Goal: Complete application form

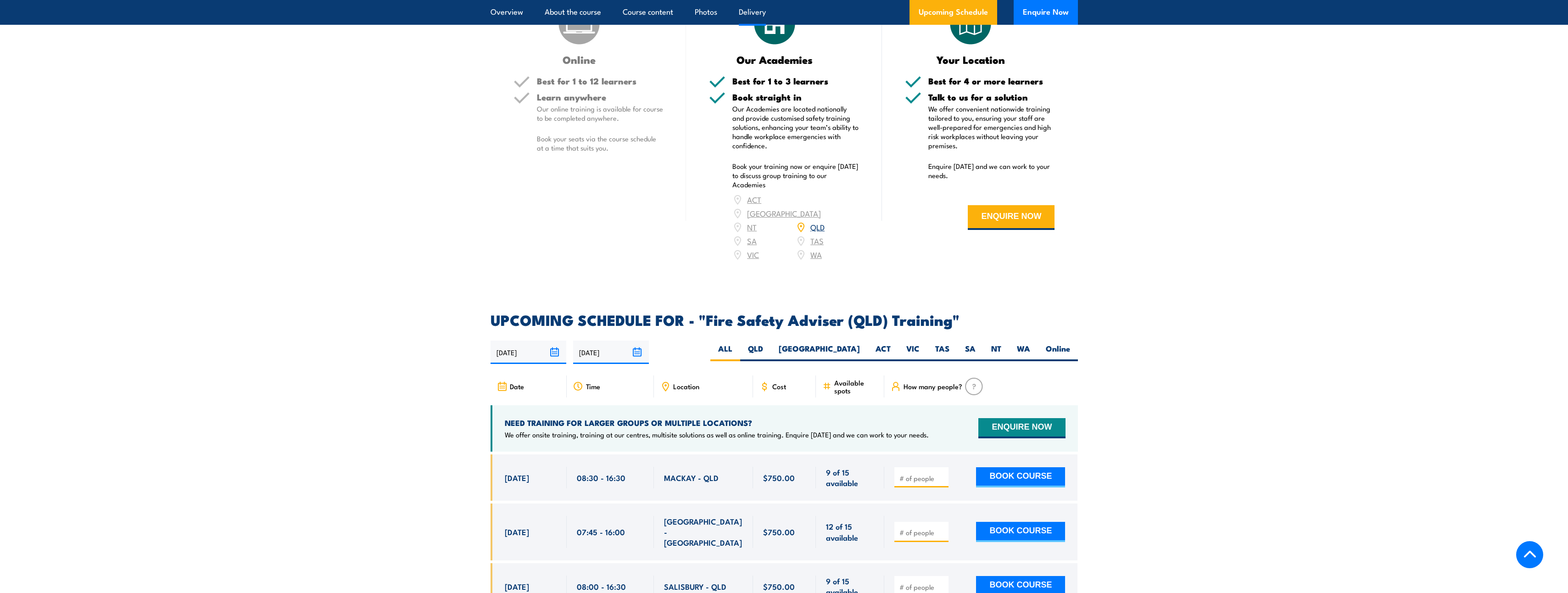
scroll to position [1101, 0]
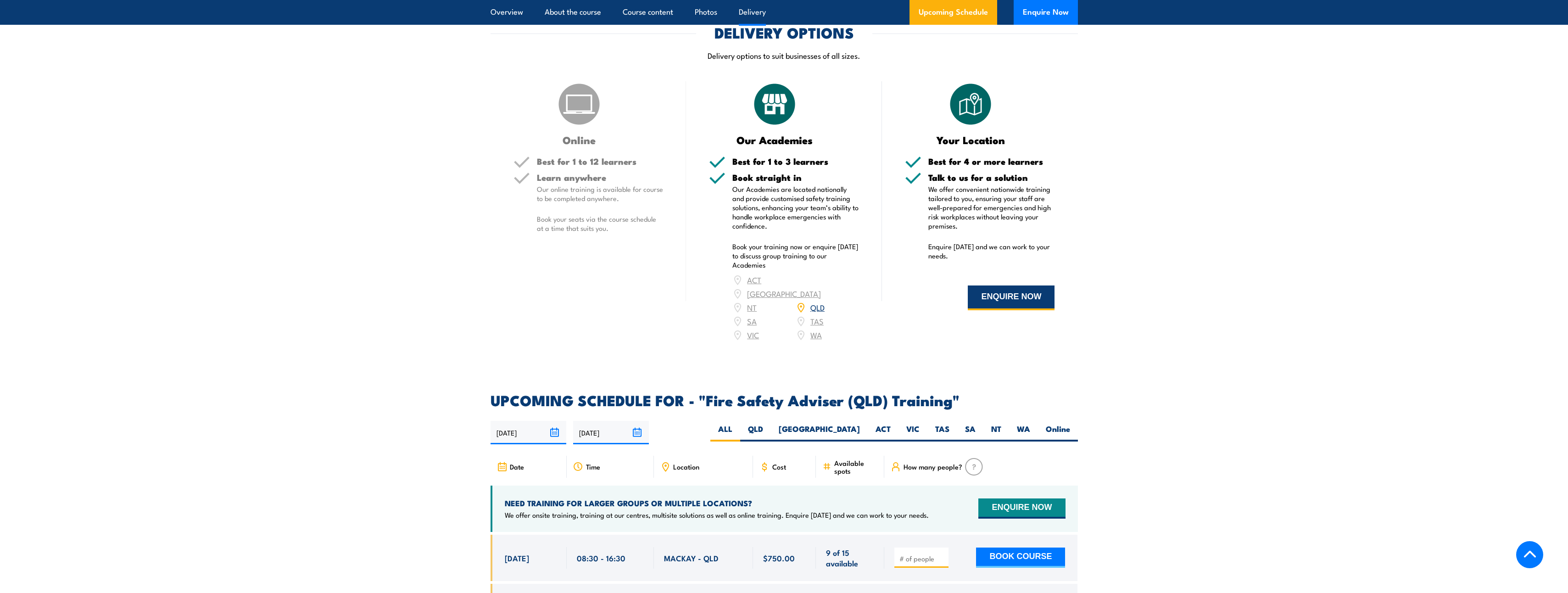
click at [1000, 310] on button "ENQUIRE NOW" at bounding box center [1010, 297] width 86 height 25
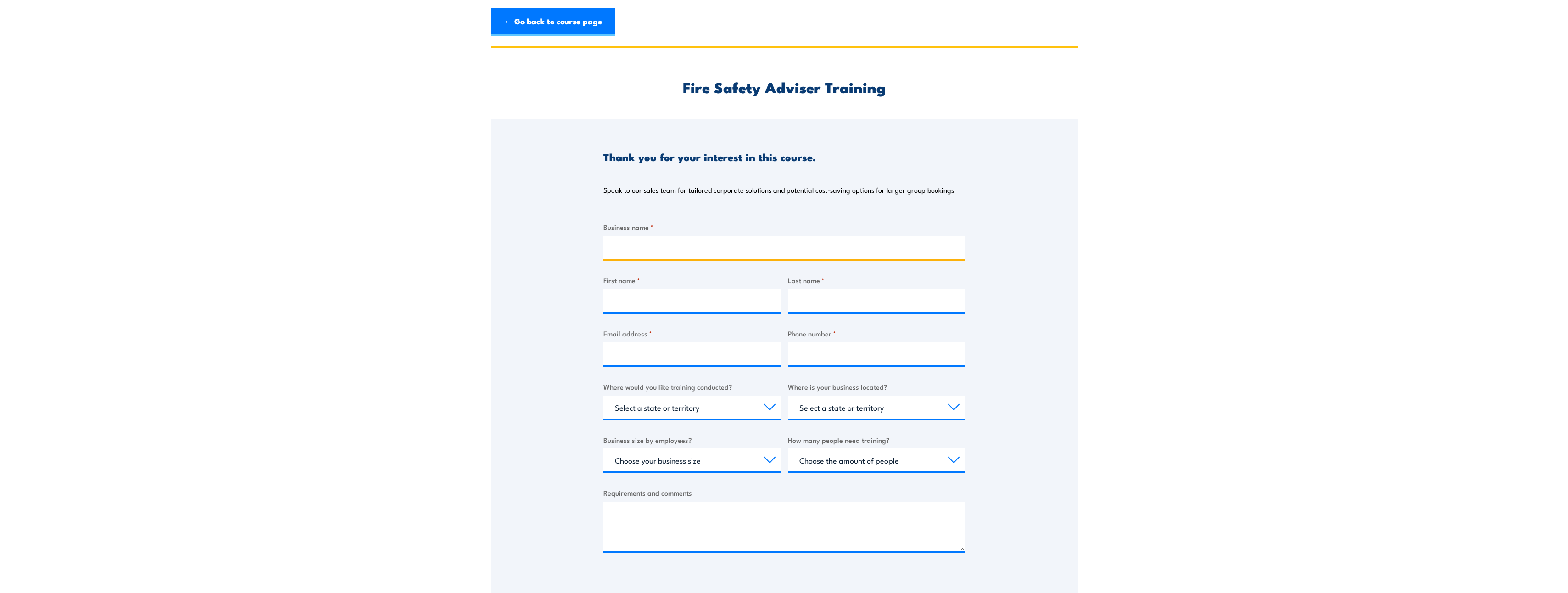
click at [700, 248] on input "Business name *" at bounding box center [784, 246] width 361 height 23
type input "Anglicare Sq Kirami Home For The Aged"
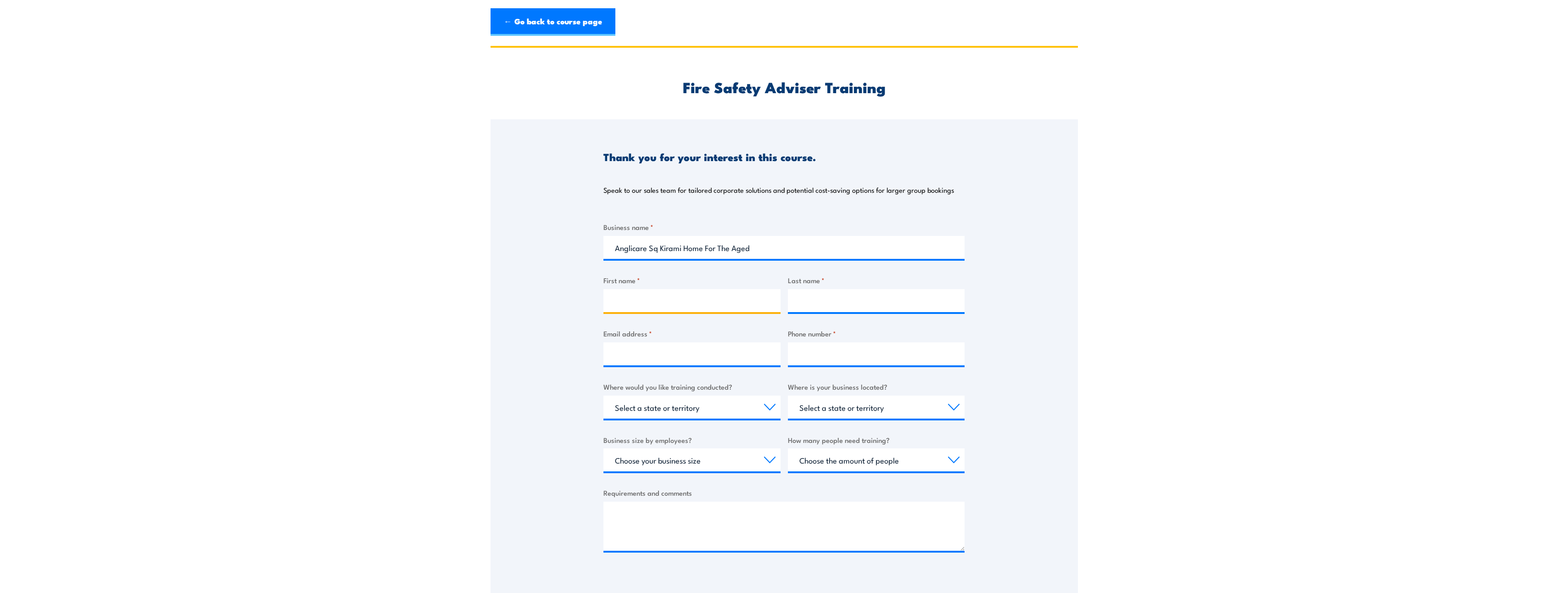
type input "Nichola"
type input "Higgins"
type input "nhiggins@anglicaresq.org.au"
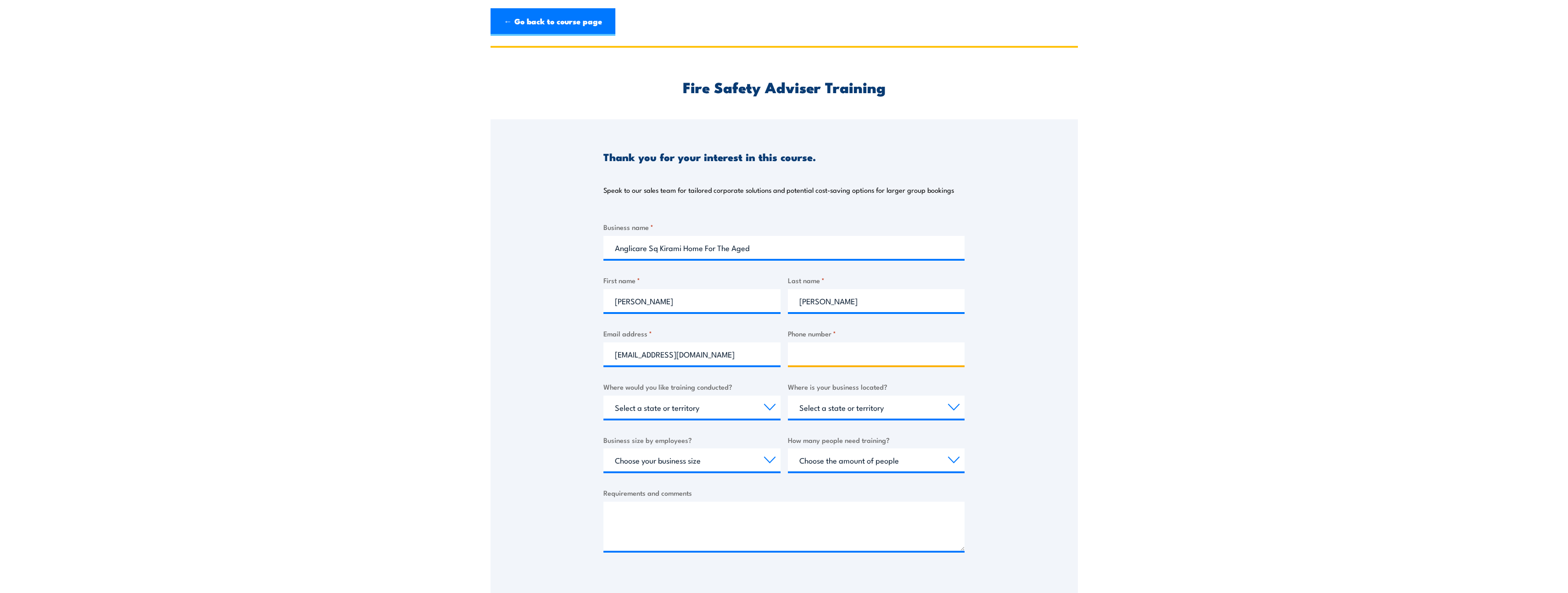
type input "0439003013"
select select "QLD"
click at [851, 355] on input "0439003013" at bounding box center [876, 353] width 177 height 23
type input "0"
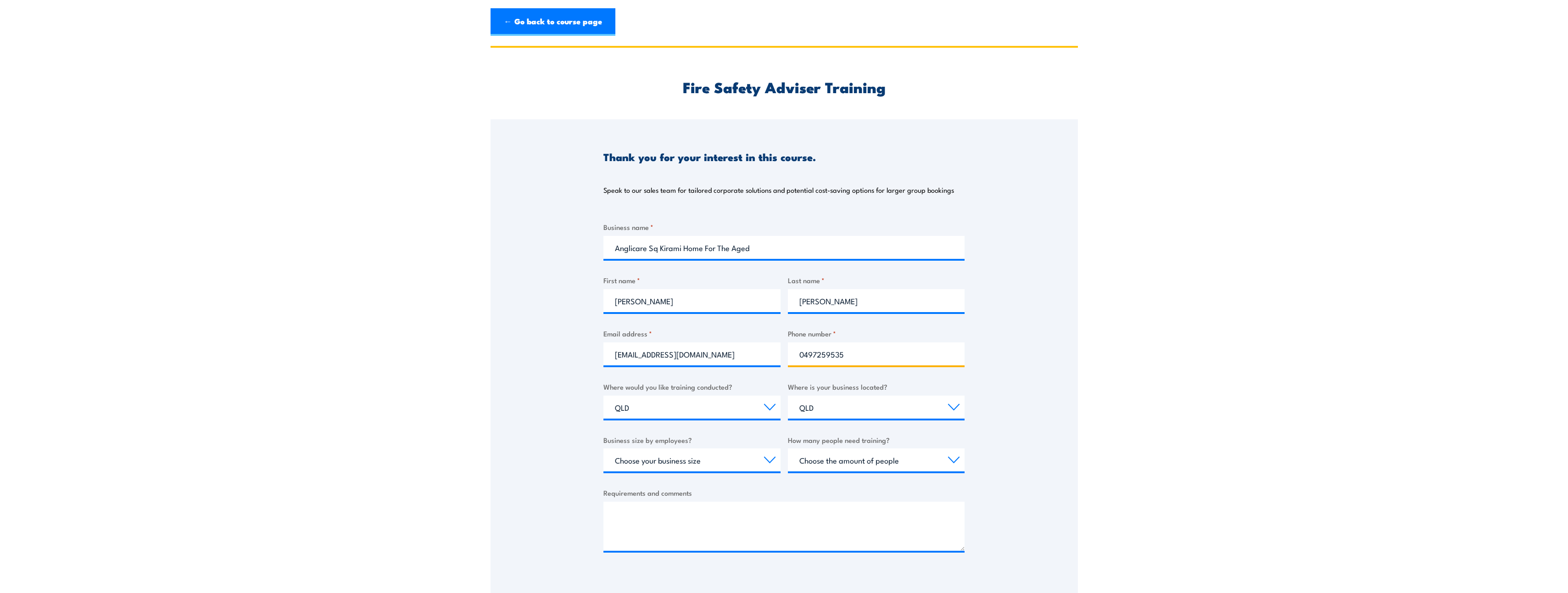
type input "0497259535"
click at [770, 459] on select "Choose your business size 1 to 19 20 to 199 200+" at bounding box center [691, 459] width 177 height 23
select select "20 to 199"
click at [603, 449] on select "Choose your business size 1 to 19 20 to 199 200+" at bounding box center [691, 459] width 177 height 23
click at [954, 459] on select "Choose the amount of people 1 to 4 5 to 19 20+" at bounding box center [876, 459] width 177 height 23
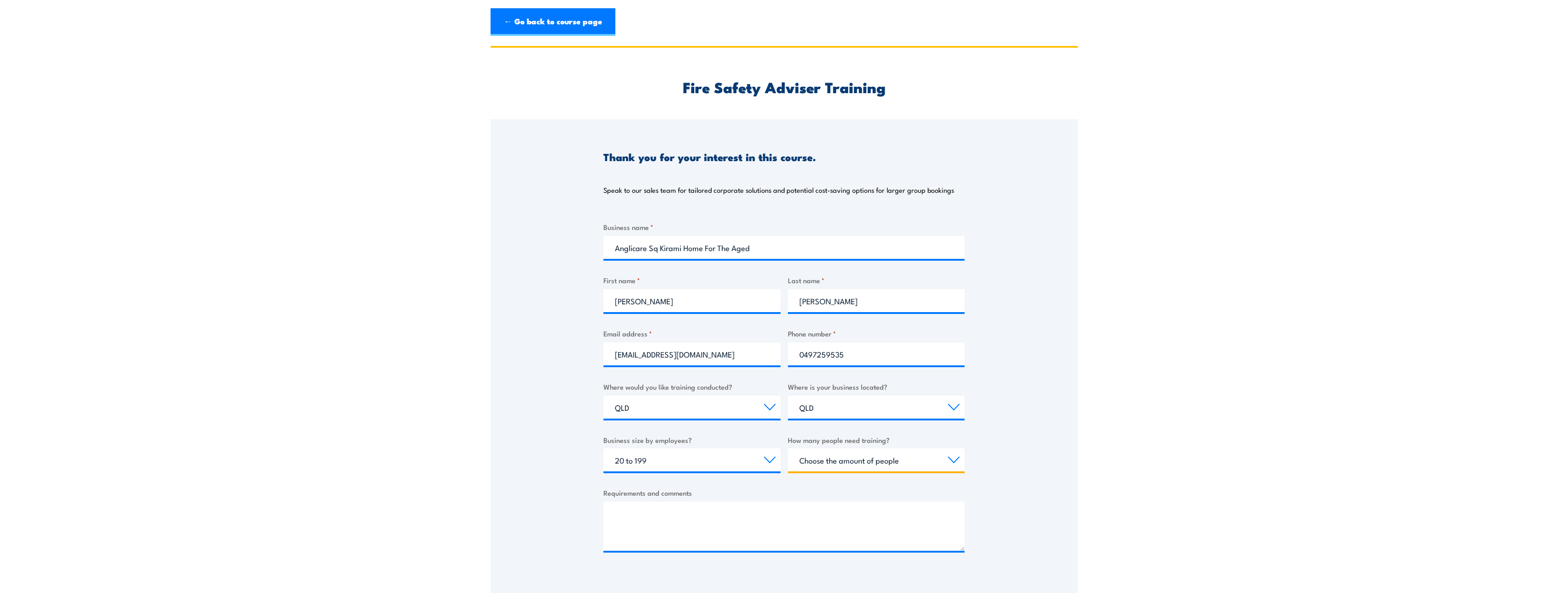
select select "1 to 4"
click at [787, 449] on select "Choose the amount of people 1 to 4 5 to 19 20+" at bounding box center [876, 459] width 177 height 23
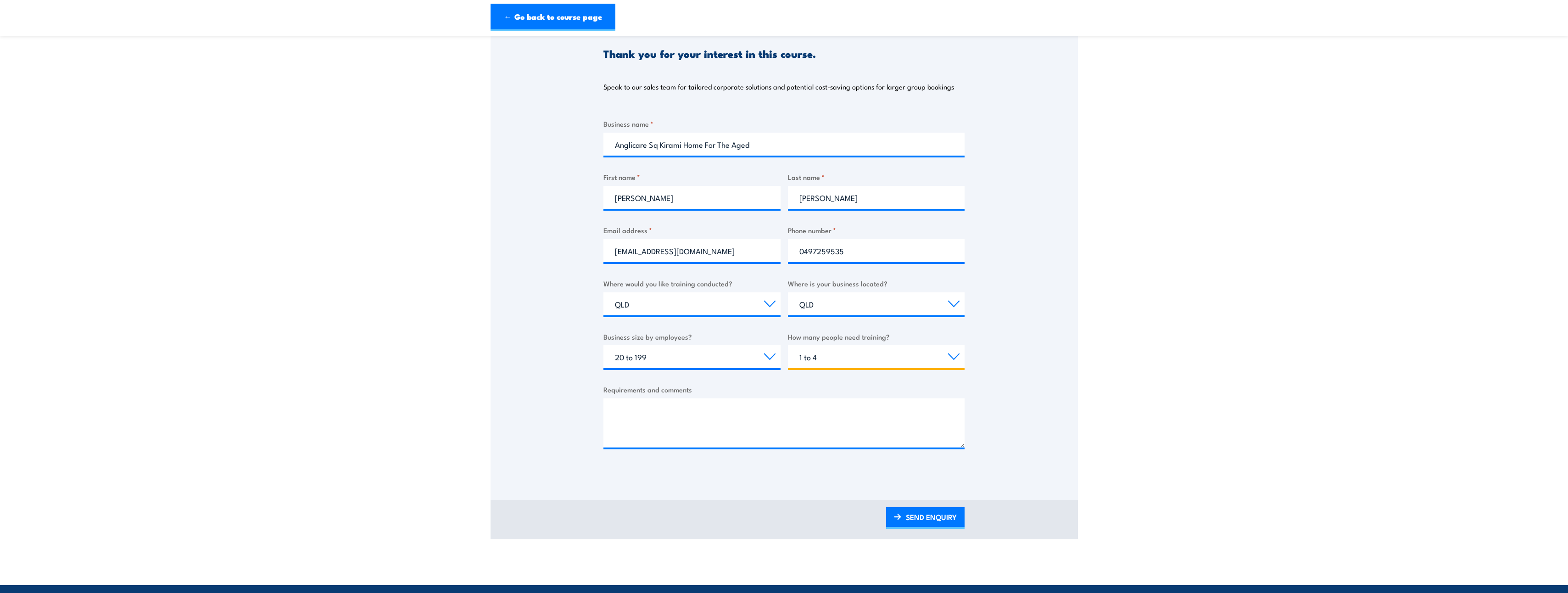
scroll to position [172, 0]
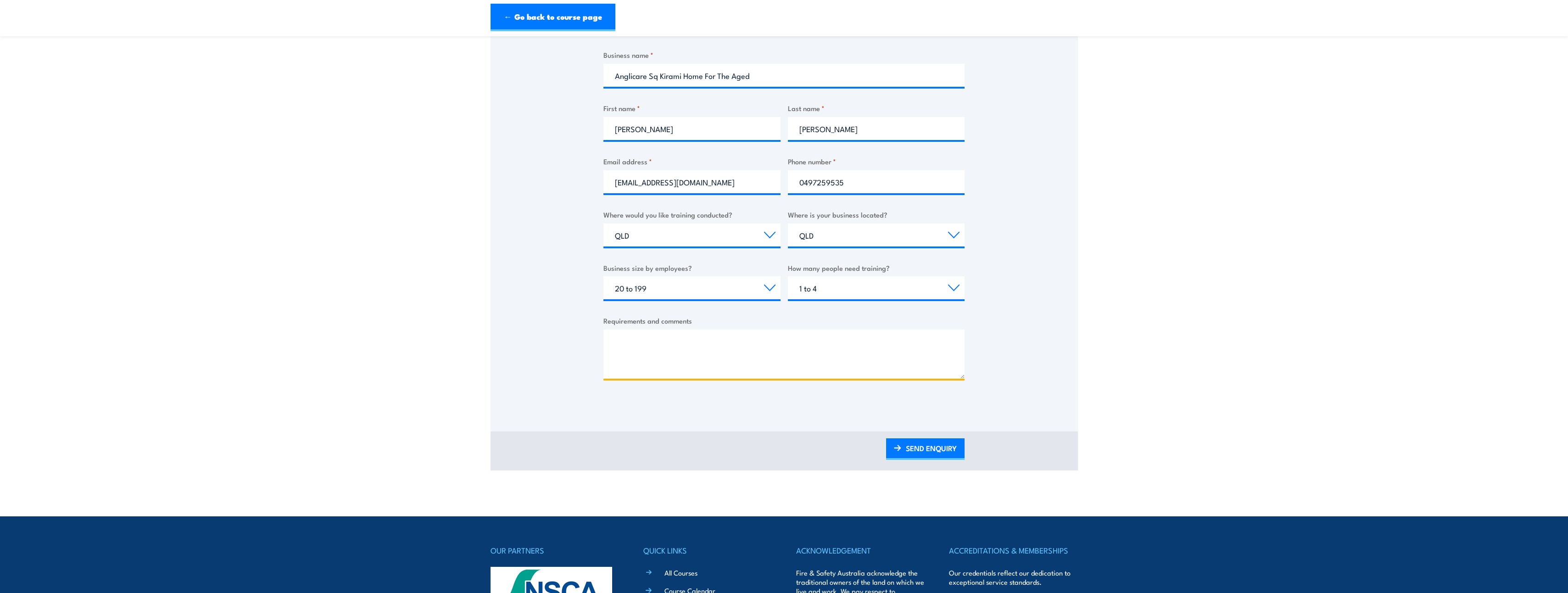
click at [686, 347] on textarea "Requirements and comments" at bounding box center [784, 353] width 361 height 49
type textarea "Residential Aged Care Facility - Pt Vernon Hervey Bay"
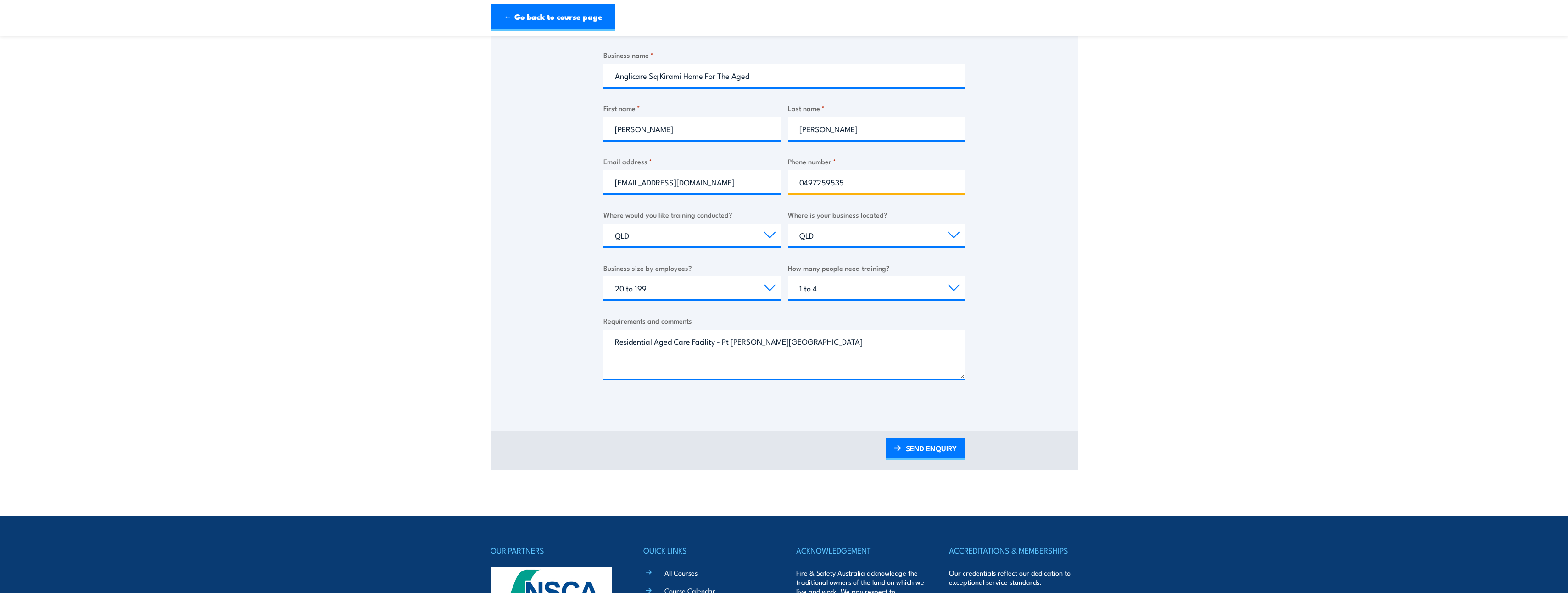
click at [874, 183] on input "0497259535" at bounding box center [876, 181] width 177 height 23
type input "0"
type input "0741912888"
click at [932, 447] on link "SEND ENQUIRY" at bounding box center [925, 449] width 79 height 22
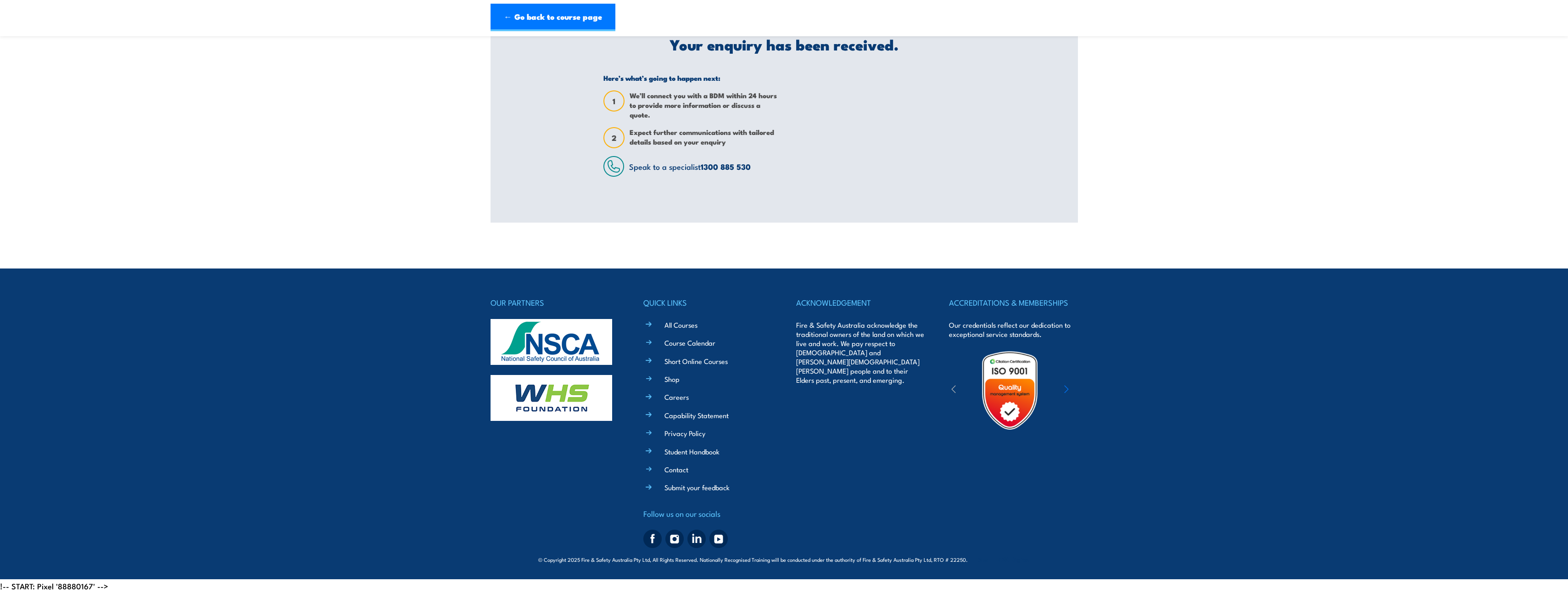
scroll to position [0, 0]
